Goal: Transaction & Acquisition: Purchase product/service

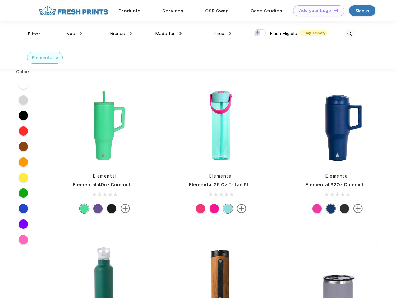
scroll to position [0, 0]
click at [316, 11] on link "Add your Logo Design Tool" at bounding box center [318, 10] width 51 height 11
click at [0, 0] on div "Design Tool" at bounding box center [0, 0] width 0 height 0
click at [333, 10] on link "Add your Logo Design Tool" at bounding box center [318, 10] width 51 height 11
click at [30, 34] on div "Filter" at bounding box center [34, 33] width 13 height 7
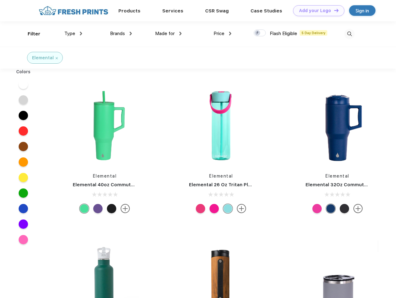
click at [73, 34] on span "Type" at bounding box center [69, 34] width 11 height 6
click at [121, 34] on span "Brands" at bounding box center [117, 34] width 15 height 6
click at [168, 34] on span "Made for" at bounding box center [165, 34] width 20 height 6
click at [222, 34] on span "Price" at bounding box center [218, 34] width 11 height 6
click at [260, 33] on div at bounding box center [259, 32] width 12 height 7
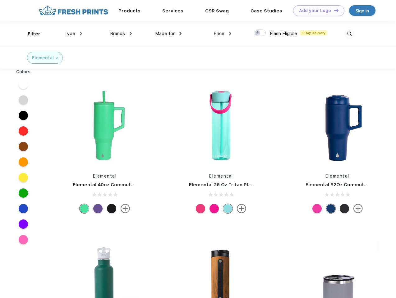
click at [257, 33] on input "checkbox" at bounding box center [255, 31] width 4 height 4
click at [349, 34] on img at bounding box center [349, 34] width 10 height 10
